Goal: Understand process/instructions

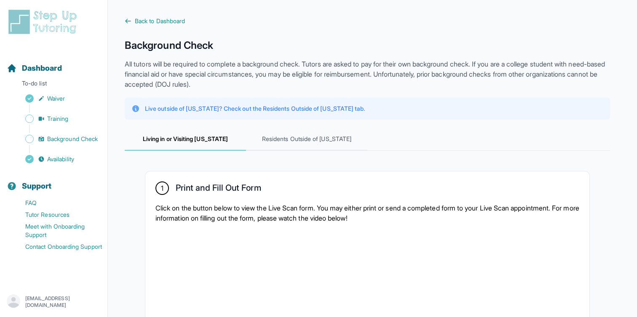
click at [54, 18] on img at bounding box center [44, 21] width 75 height 27
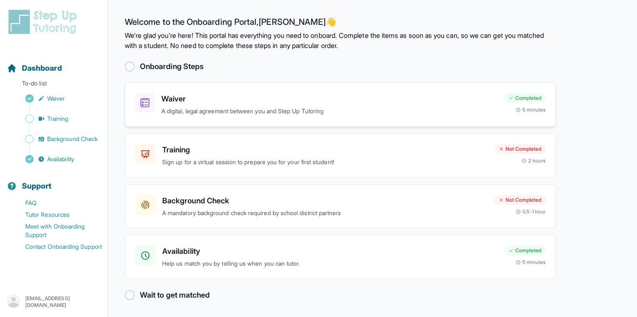
scroll to position [1, 0]
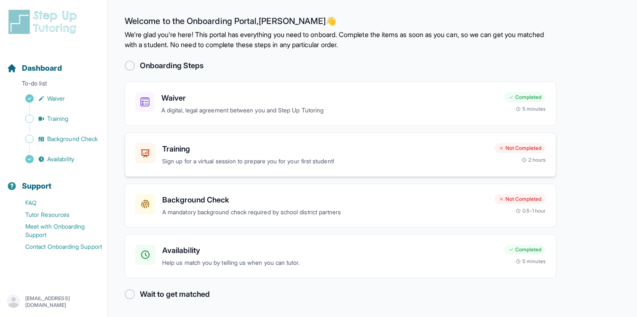
click at [240, 154] on h3 "Training" at bounding box center [325, 149] width 326 height 12
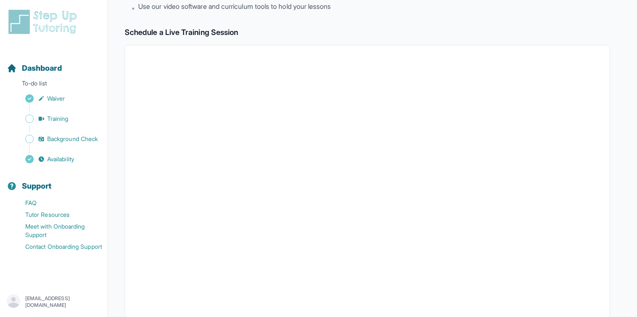
scroll to position [116, 0]
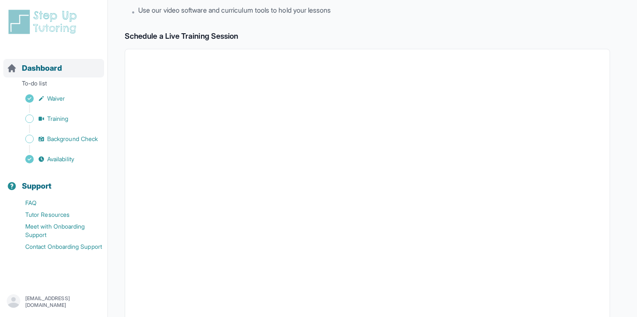
click at [31, 64] on span "Dashboard" at bounding box center [42, 68] width 40 height 12
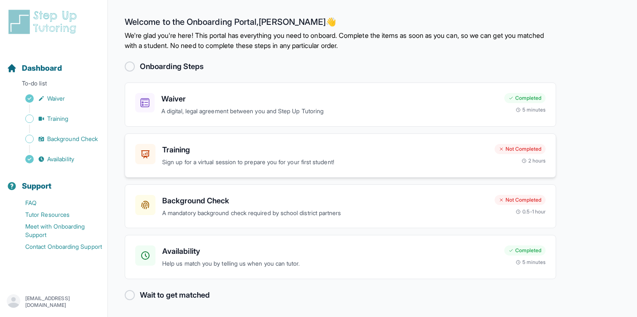
click at [349, 155] on h3 "Training" at bounding box center [325, 150] width 326 height 12
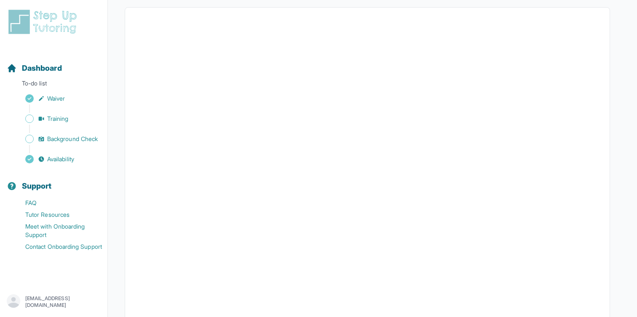
scroll to position [150, 0]
click at [50, 72] on span "Dashboard" at bounding box center [42, 68] width 40 height 12
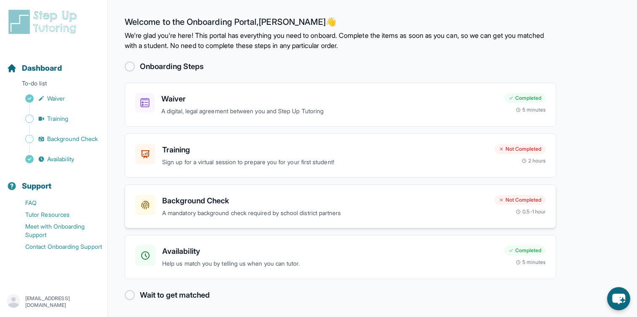
click at [266, 203] on h3 "Background Check" at bounding box center [325, 201] width 326 height 12
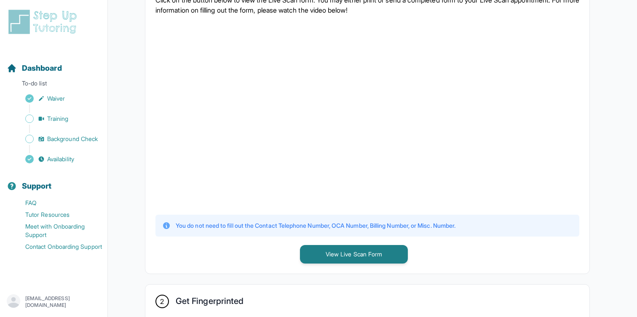
scroll to position [223, 0]
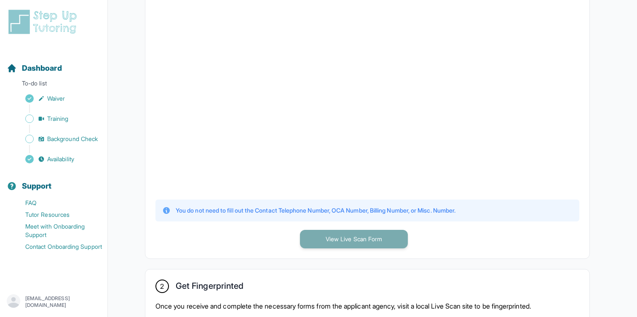
click at [369, 236] on button "View Live Scan Form" at bounding box center [354, 239] width 108 height 19
